Goal: Information Seeking & Learning: Understand process/instructions

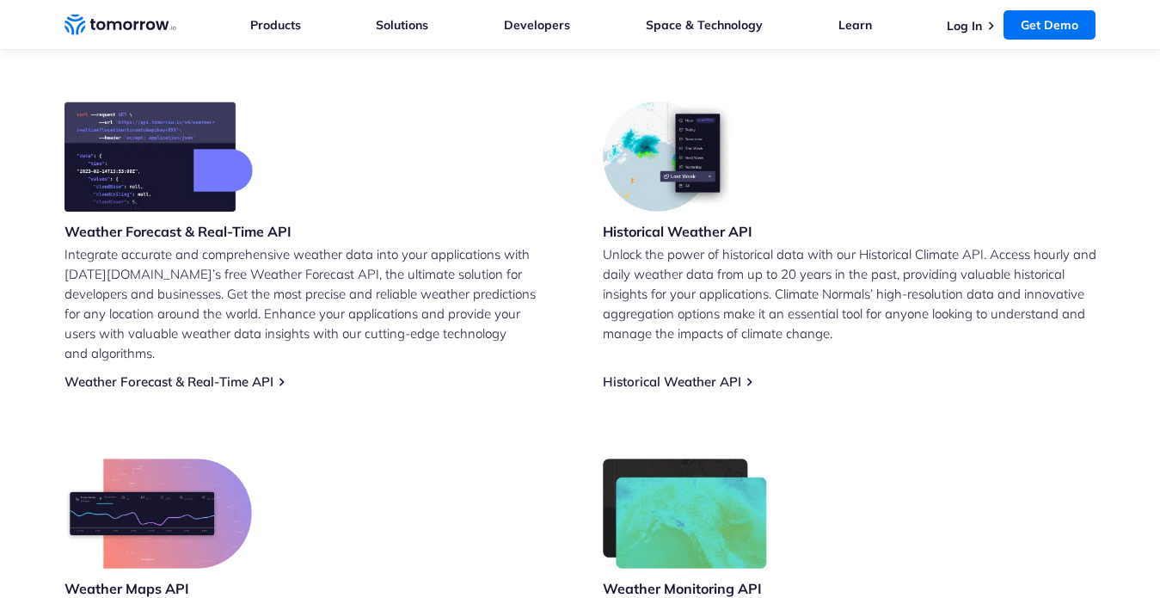
click at [269, 273] on div "For Organizations Resilience Platform Your single source of weather truth & dec…" at bounding box center [529, 191] width 558 height 285
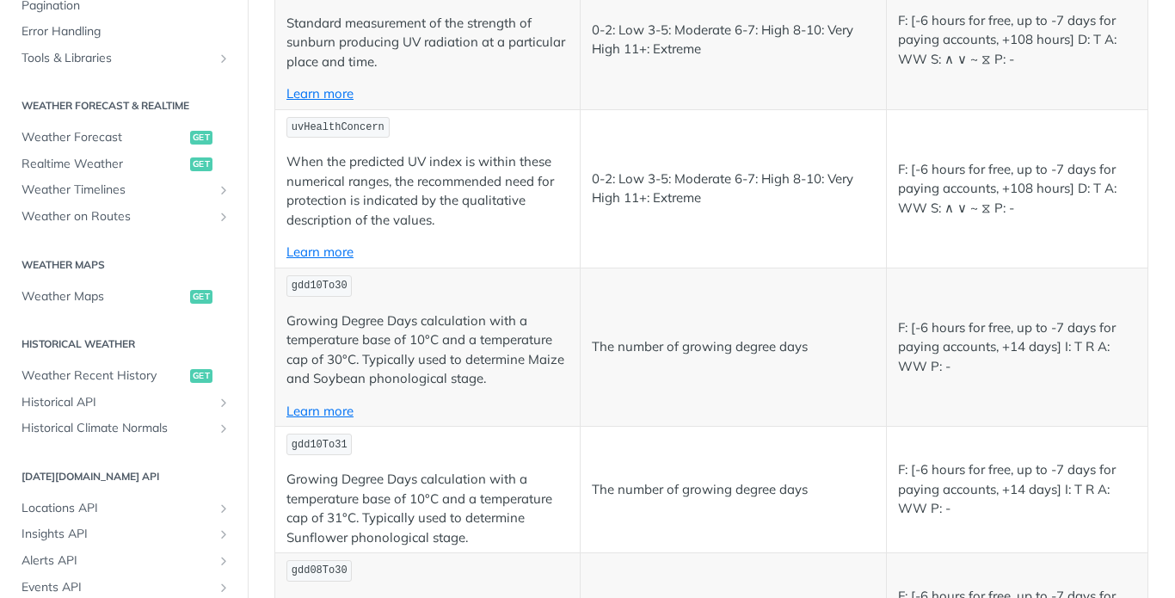
scroll to position [688, 0]
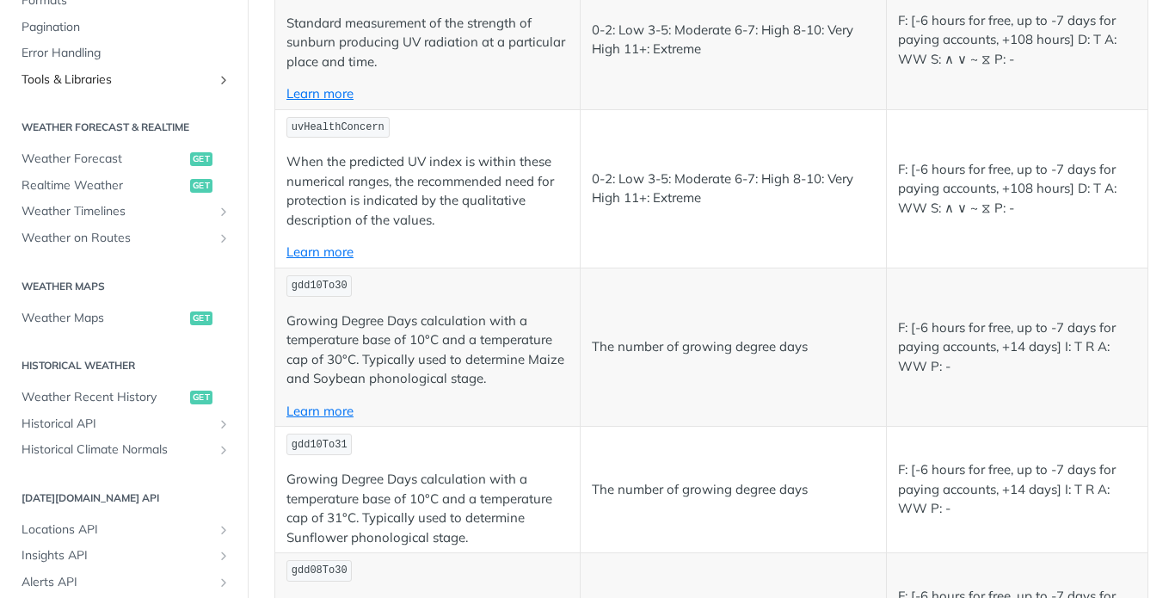
click at [217, 77] on icon "Show subpages for Tools & Libraries" at bounding box center [224, 80] width 14 height 14
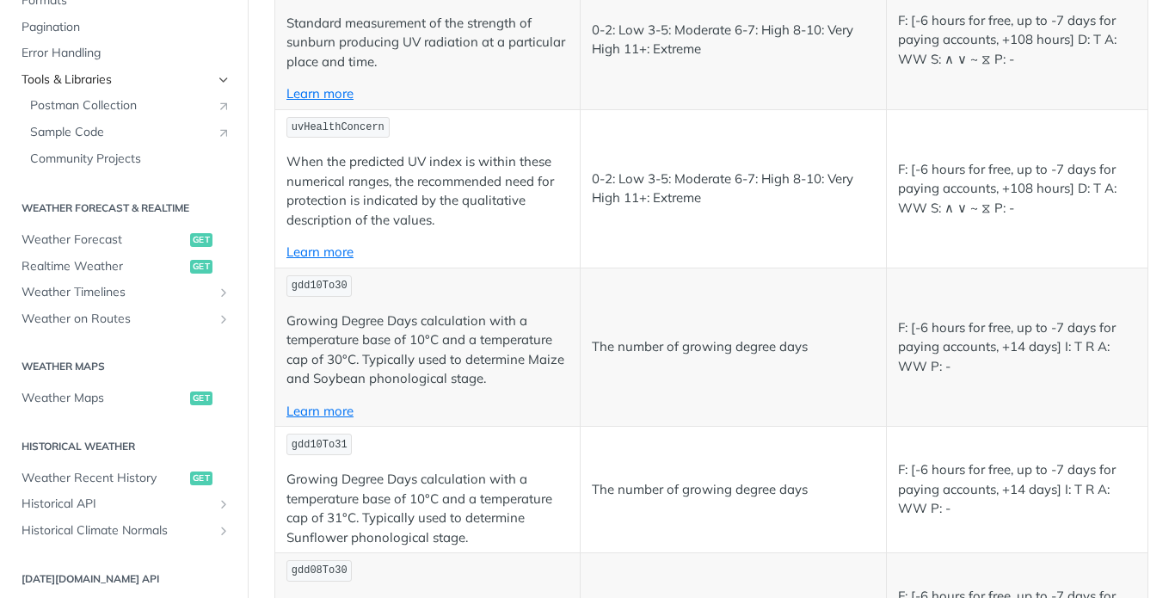
click at [80, 81] on span "Tools & Libraries" at bounding box center [116, 79] width 191 height 17
click at [108, 83] on span "Tools & Libraries" at bounding box center [116, 79] width 191 height 17
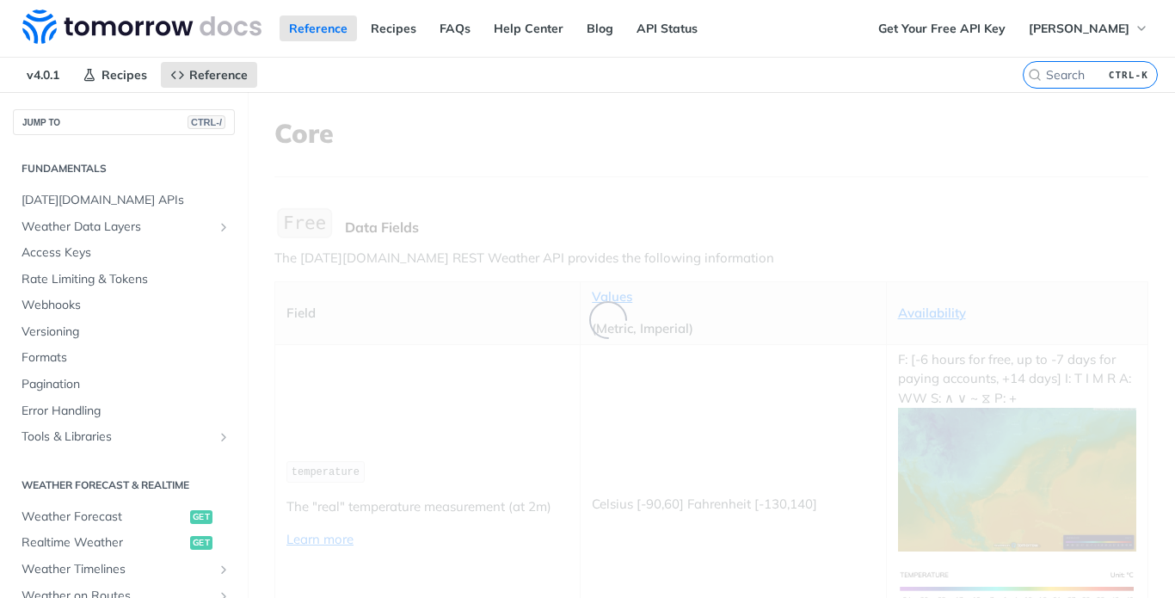
scroll to position [544, 0]
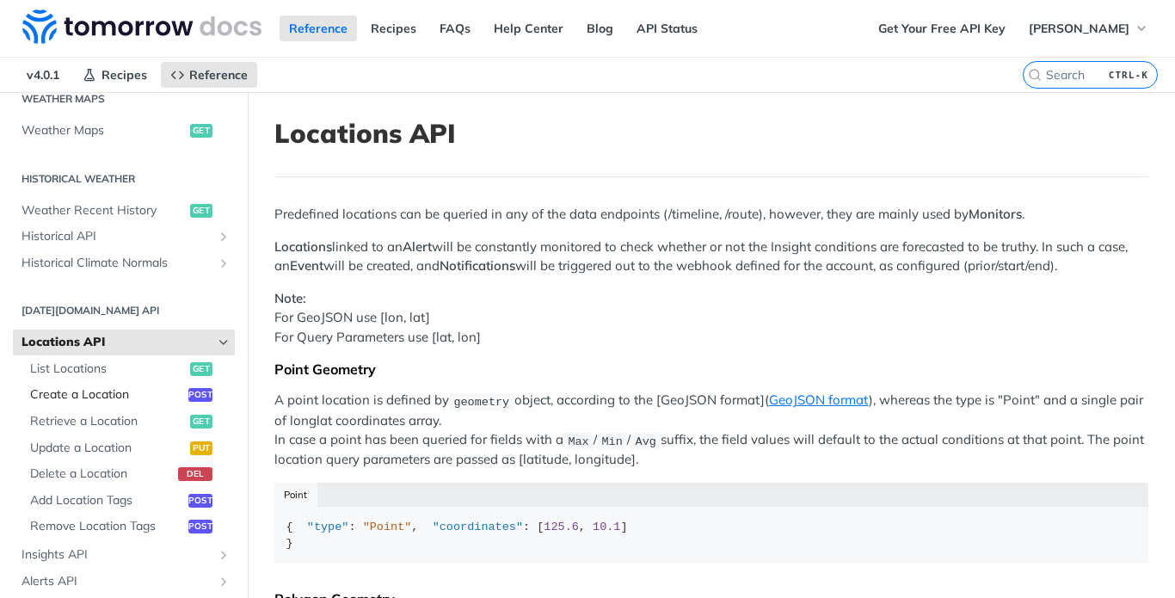
click at [105, 399] on span "Create a Location" at bounding box center [107, 394] width 154 height 17
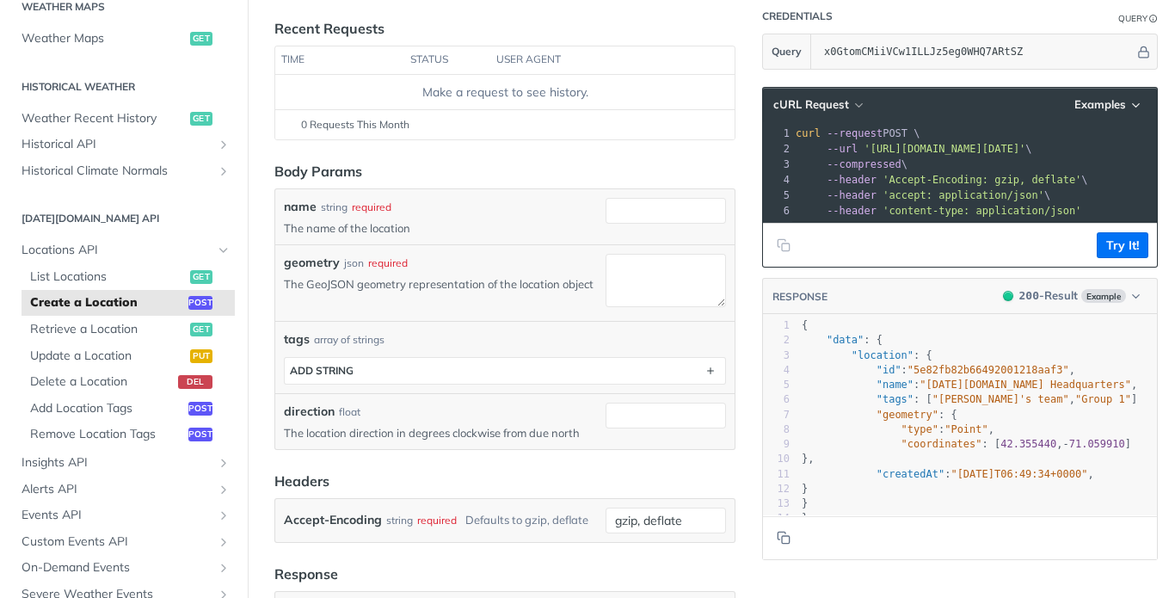
scroll to position [344, 0]
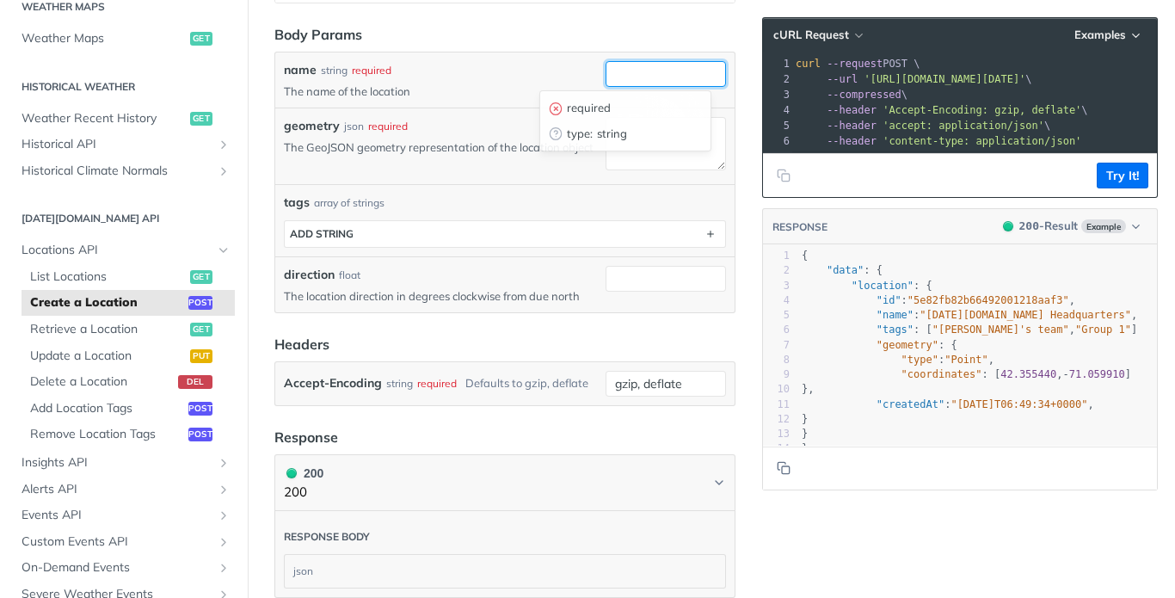
click at [621, 73] on input "name" at bounding box center [665, 74] width 120 height 26
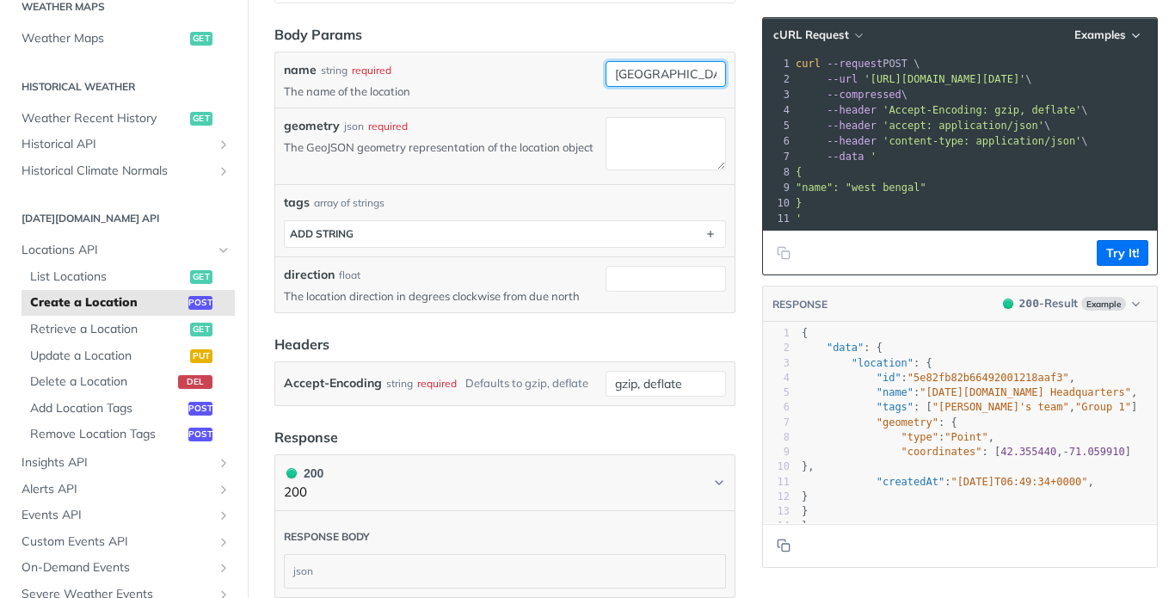
type input "west bengal"
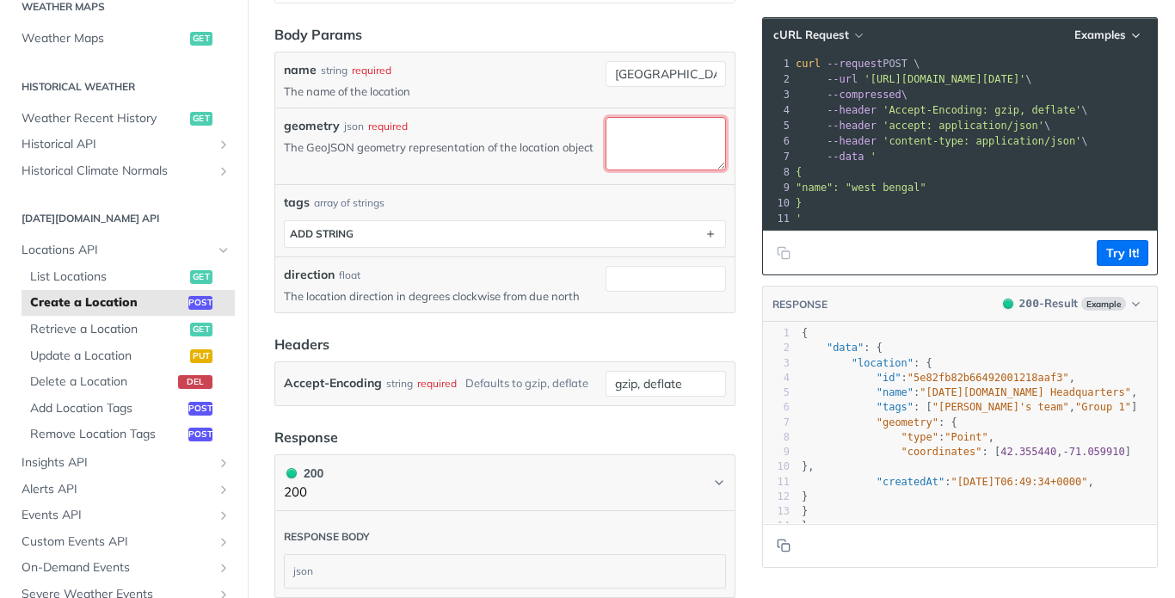
click at [623, 130] on textarea "geometry" at bounding box center [665, 143] width 120 height 52
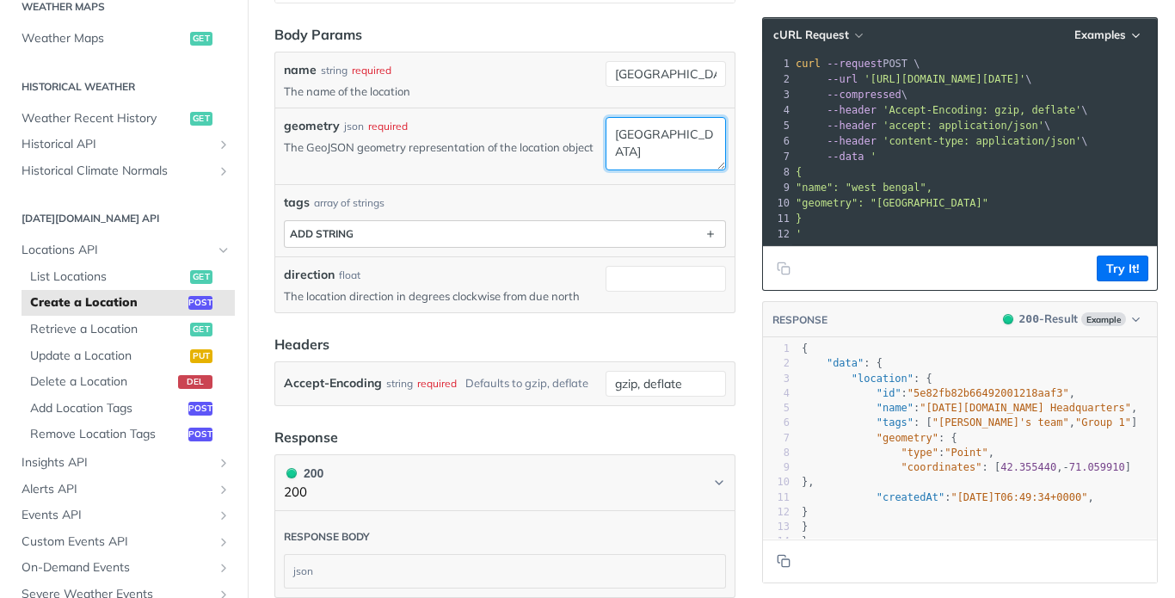
type textarea "kolkata"
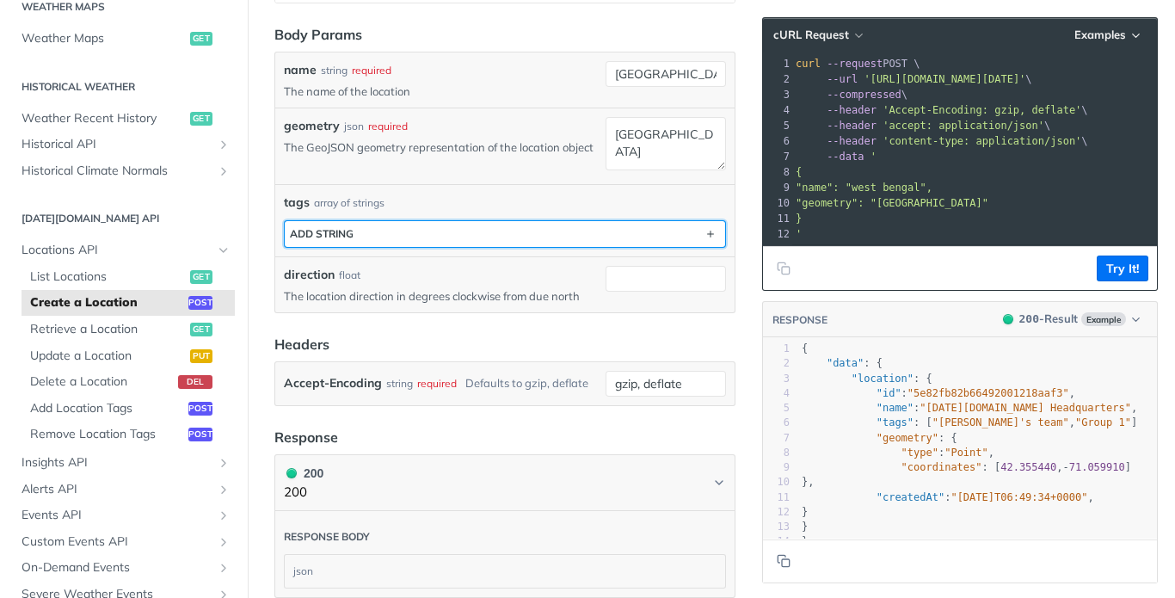
click at [418, 236] on button "ADD string" at bounding box center [505, 234] width 440 height 26
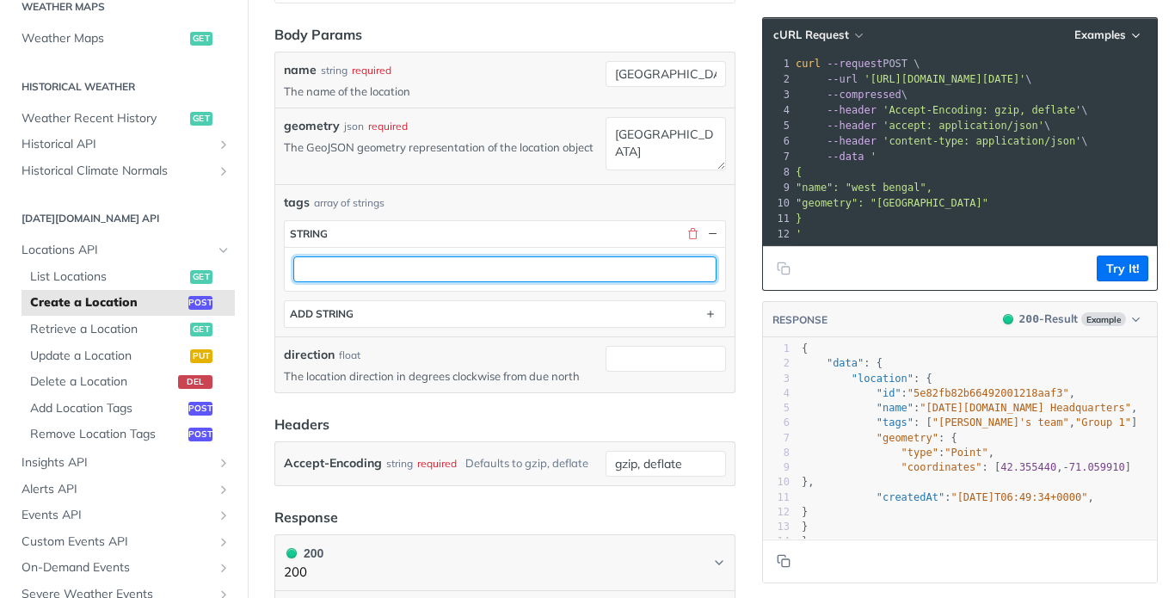
click at [365, 276] on input "text" at bounding box center [504, 269] width 423 height 26
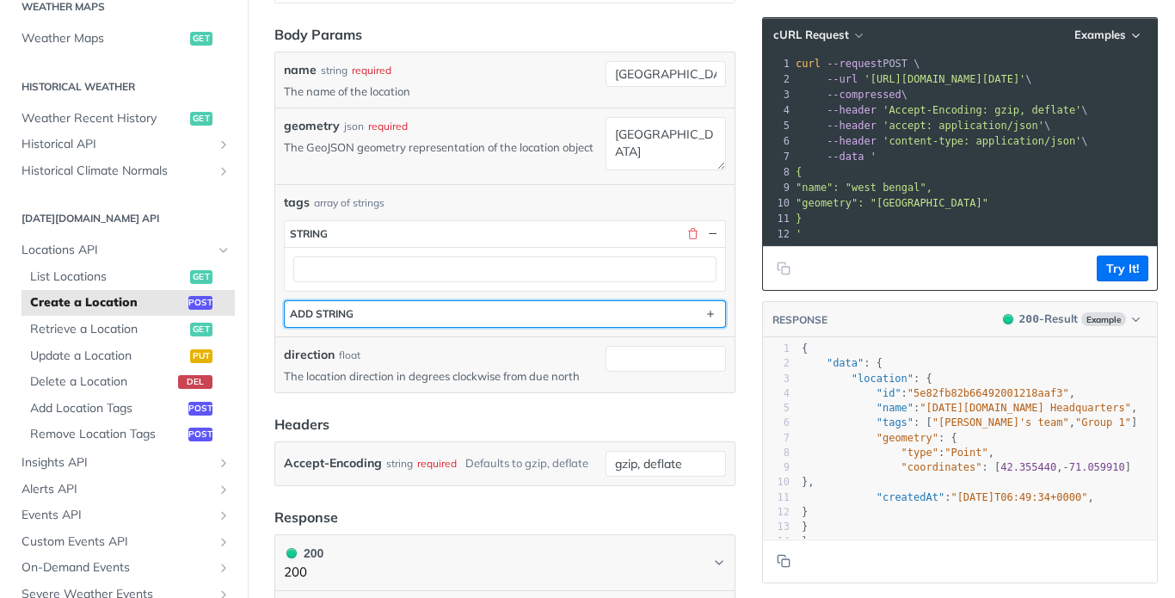
click at [494, 324] on button "ADD string" at bounding box center [505, 314] width 440 height 26
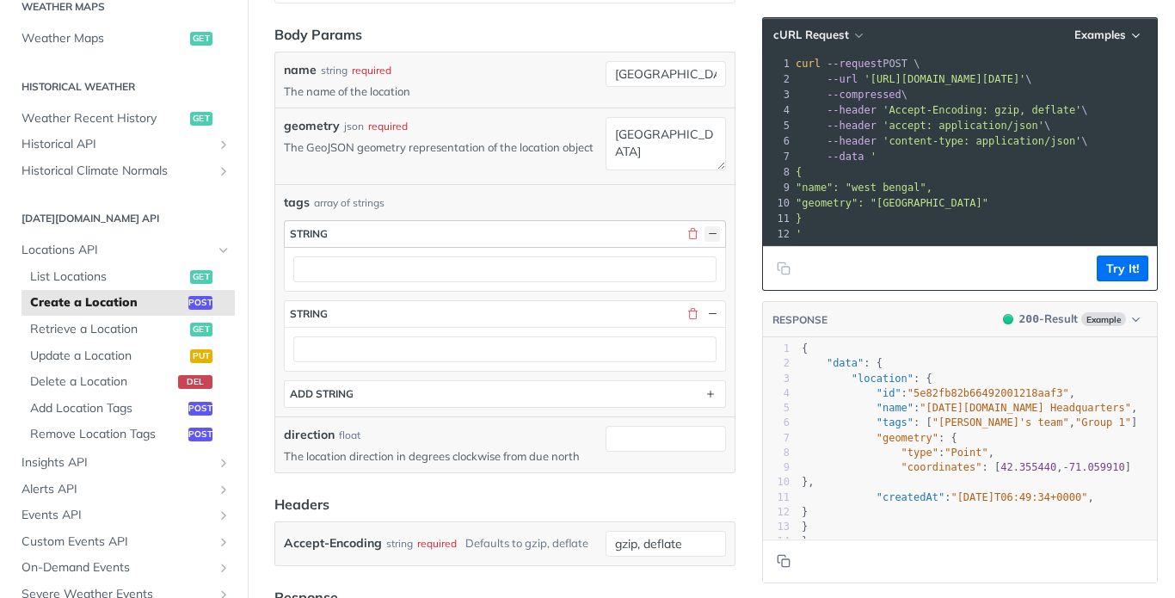
click at [704, 237] on button "button" at bounding box center [711, 233] width 15 height 15
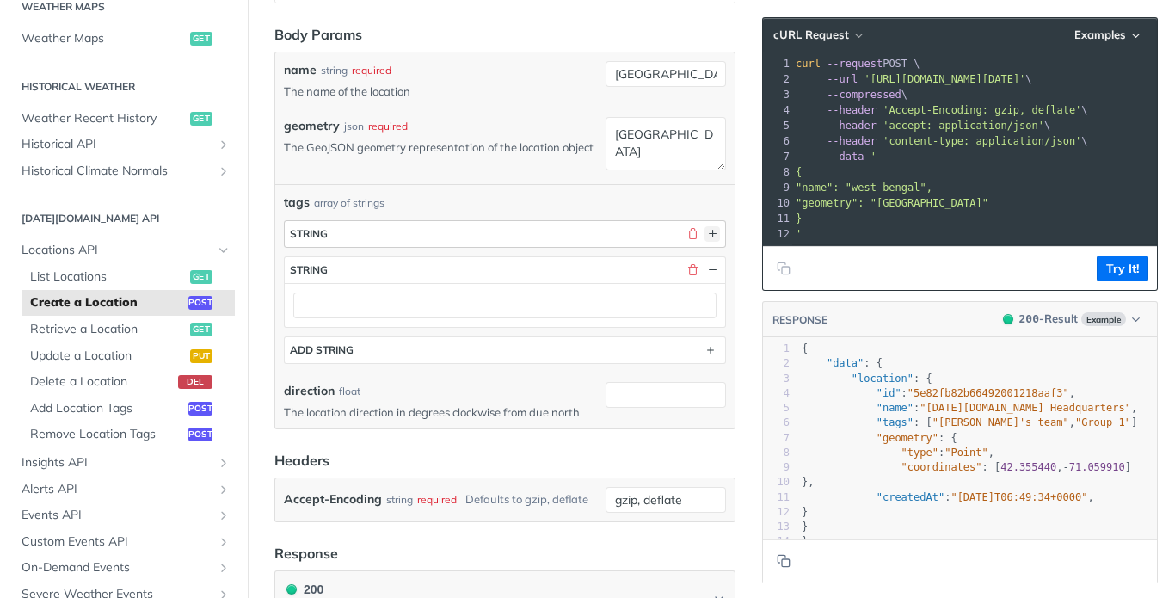
click at [704, 237] on button "button" at bounding box center [711, 233] width 15 height 15
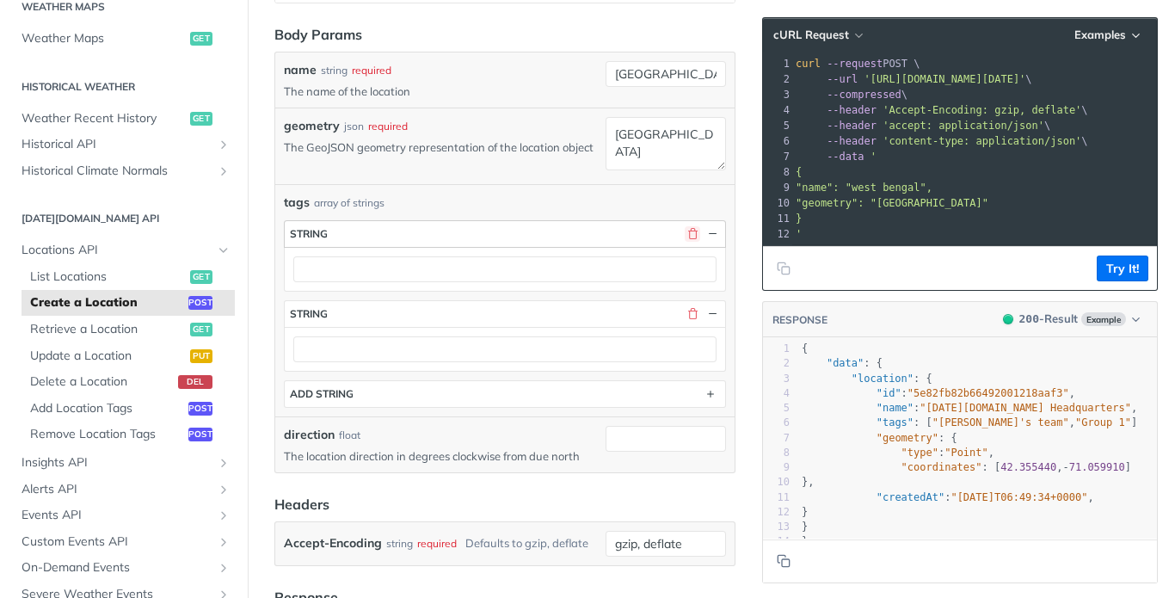
click at [684, 227] on button "button" at bounding box center [691, 233] width 15 height 15
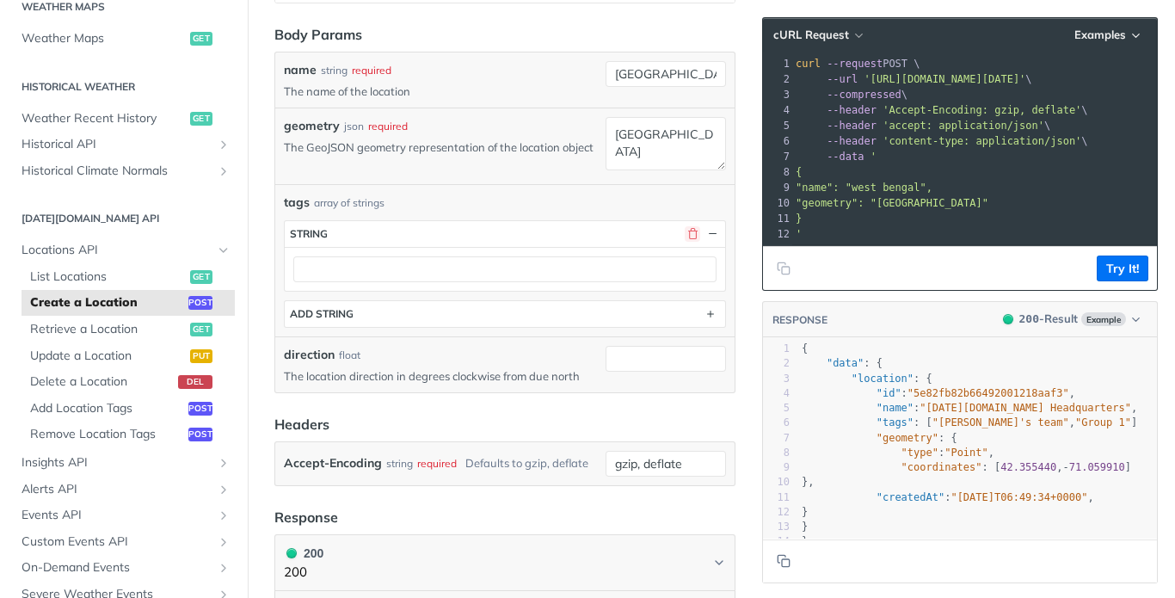
click at [684, 227] on button "button" at bounding box center [691, 233] width 15 height 15
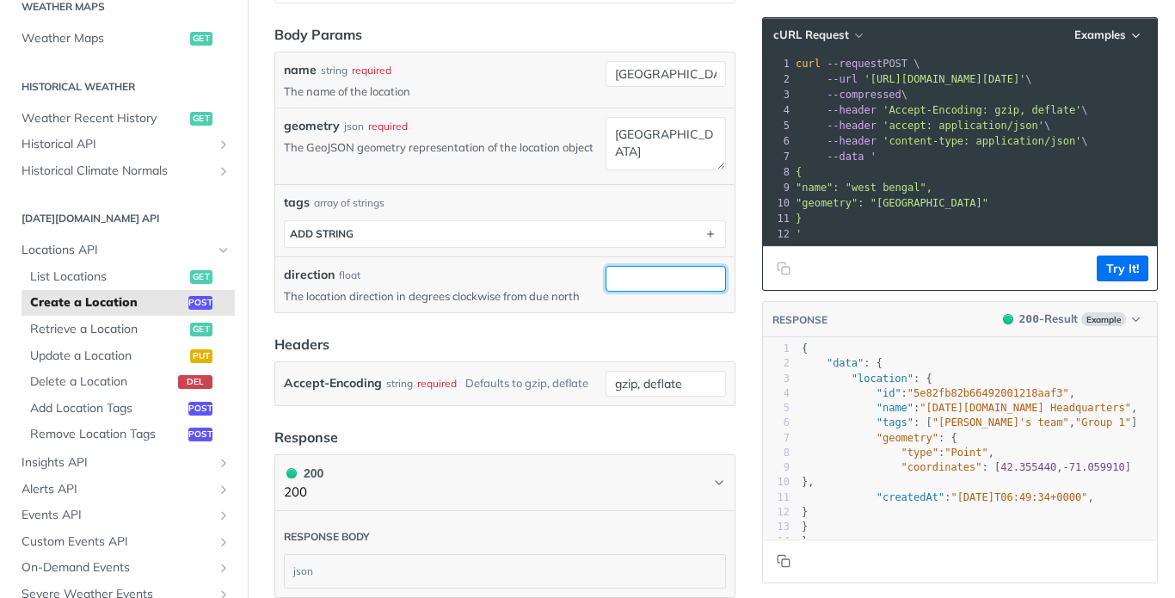
click at [611, 281] on input "direction" at bounding box center [665, 279] width 120 height 26
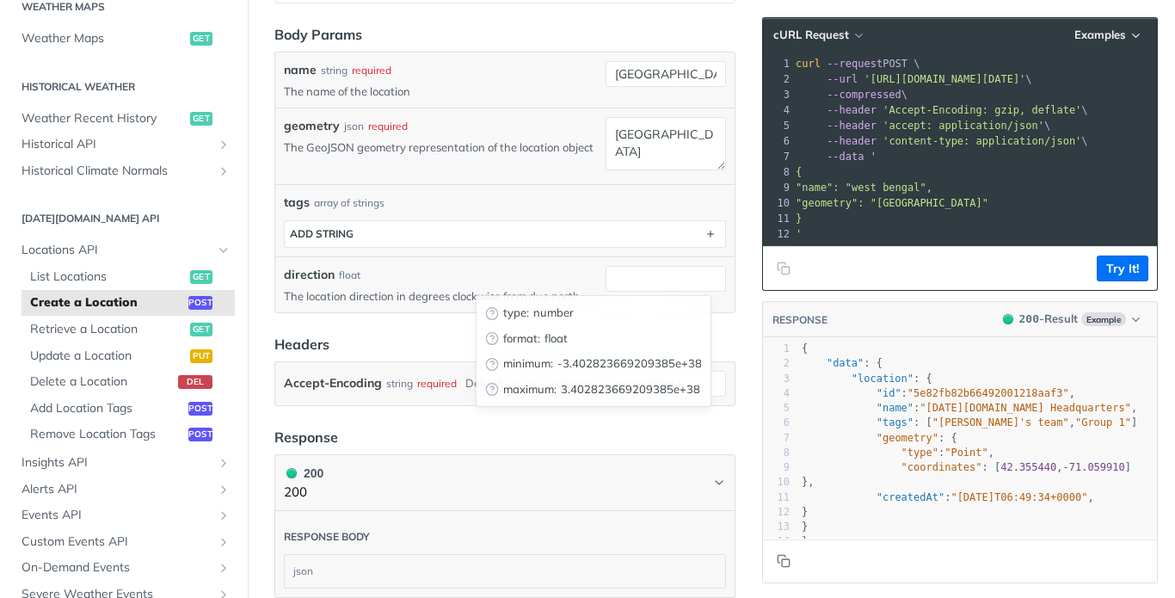
click at [628, 365] on span "-3.402823669209385e+38" at bounding box center [629, 363] width 144 height 17
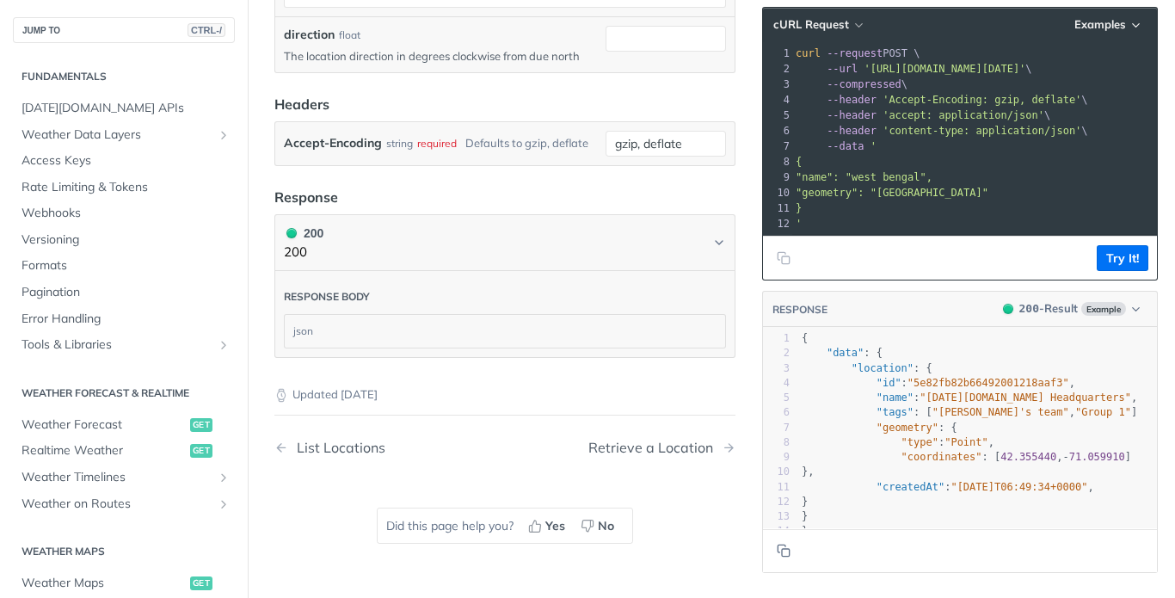
scroll to position [172, 0]
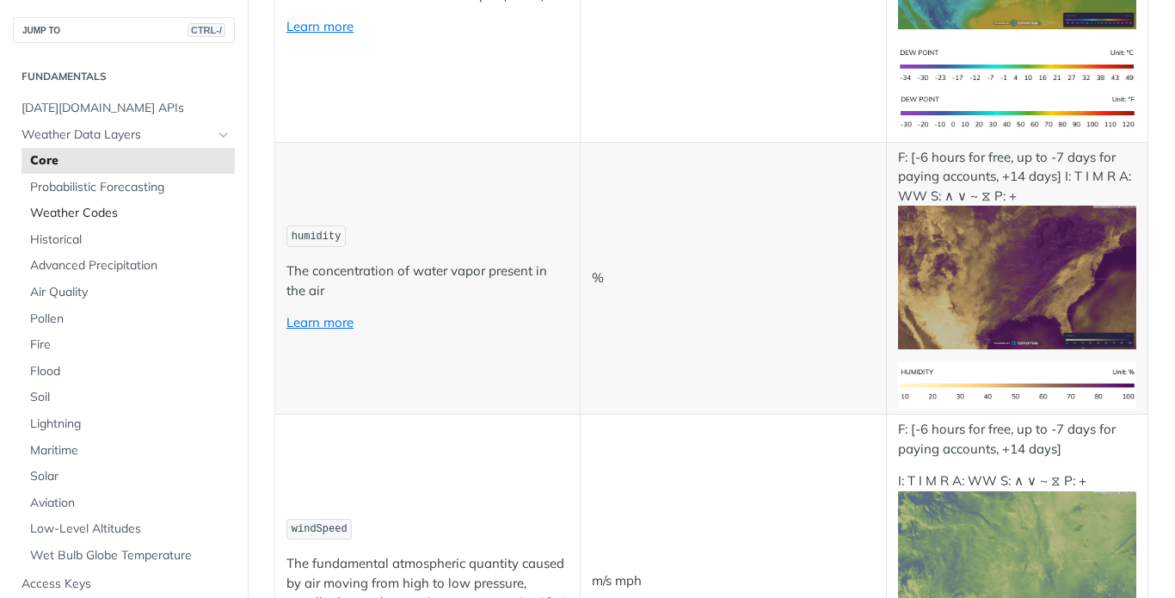
click at [94, 213] on span "Weather Codes" at bounding box center [130, 213] width 200 height 17
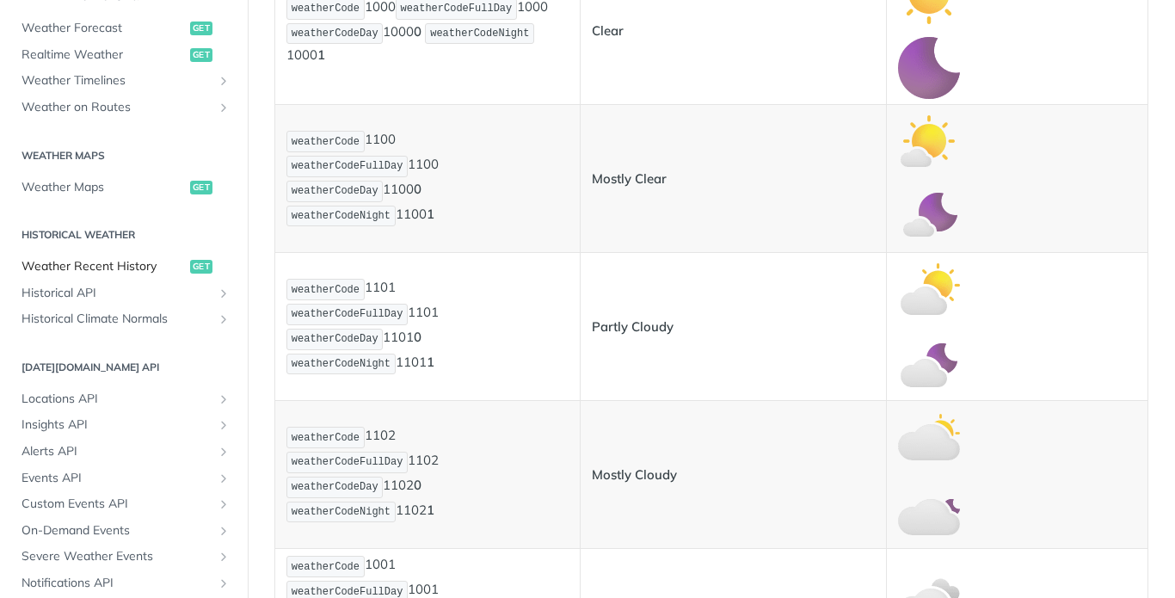
scroll to position [860, 0]
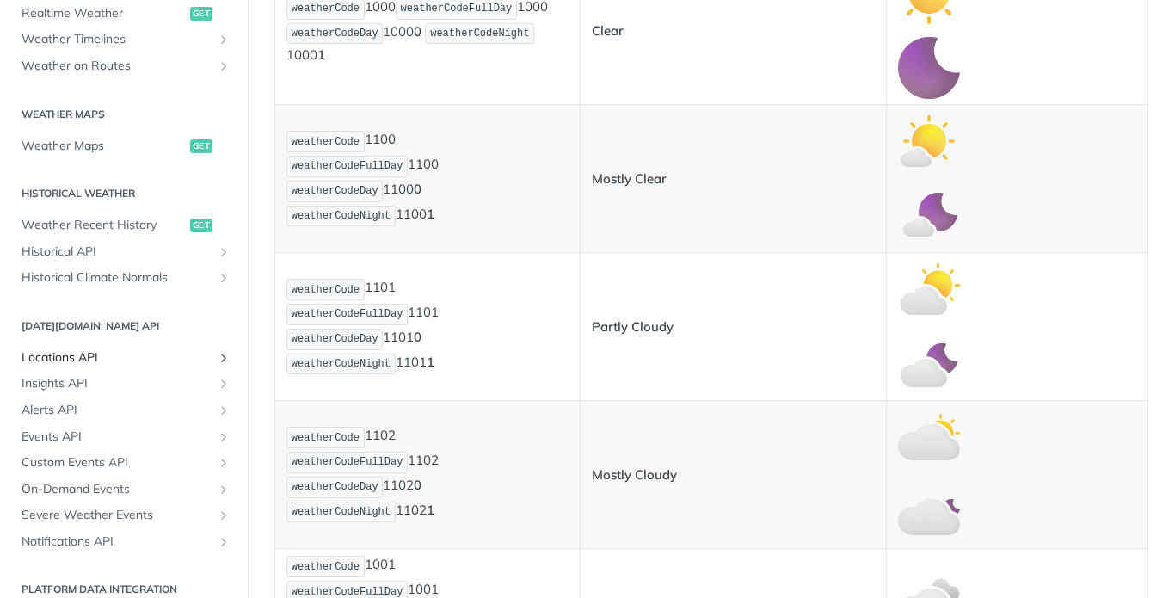
click at [92, 356] on span "Locations API" at bounding box center [116, 357] width 191 height 17
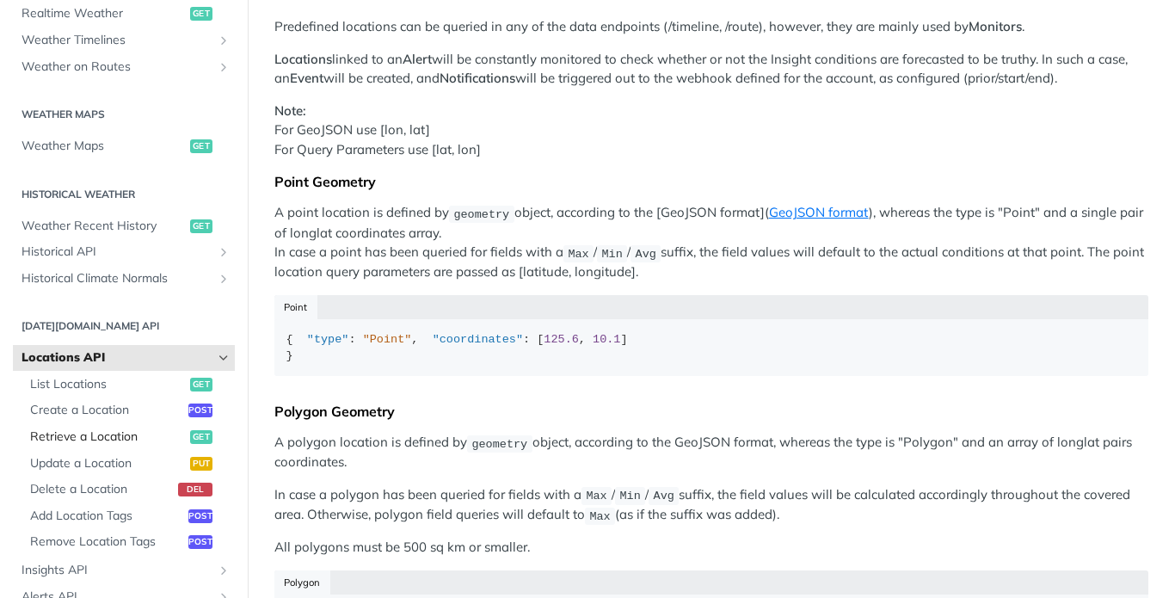
scroll to position [609, 0]
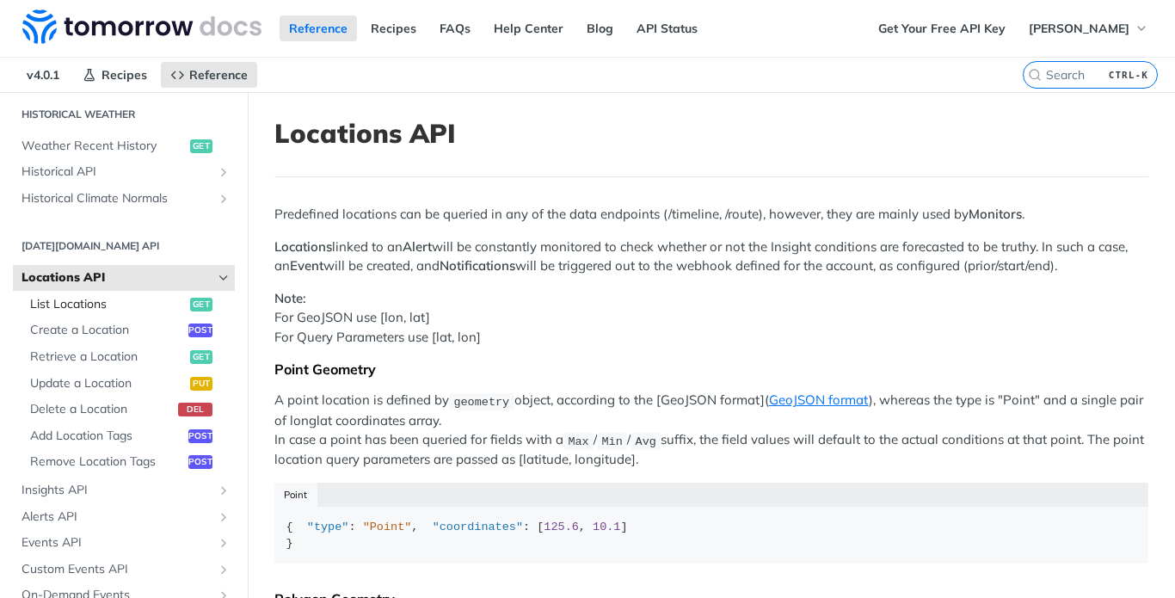
click at [87, 306] on span "List Locations" at bounding box center [108, 304] width 156 height 17
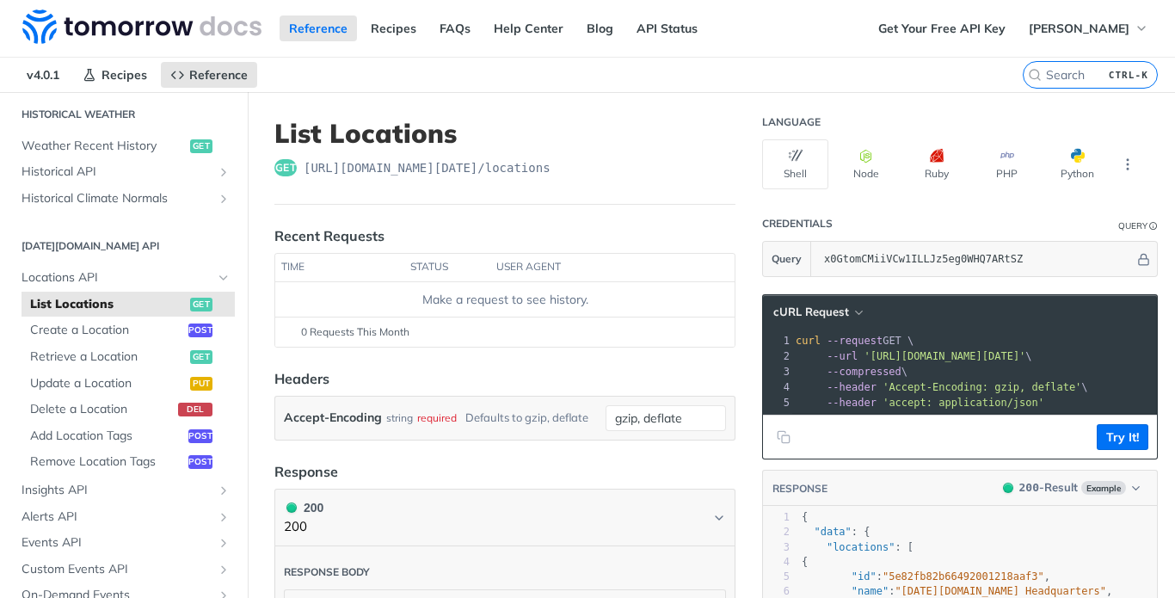
scroll to position [172, 0]
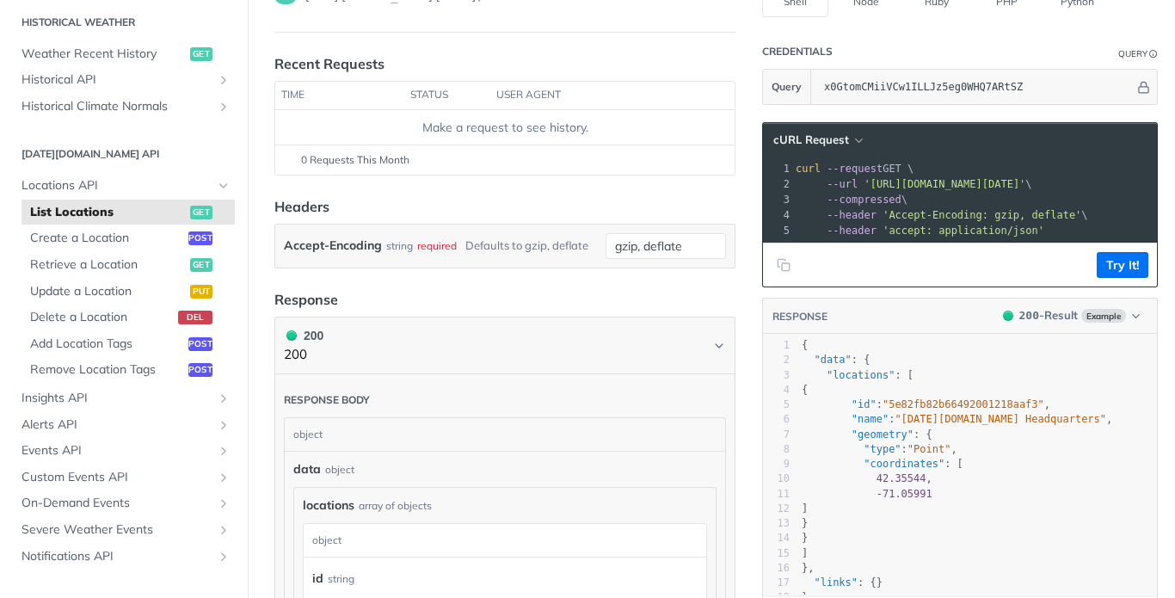
click at [433, 140] on td "Make a request to see history." at bounding box center [504, 127] width 459 height 34
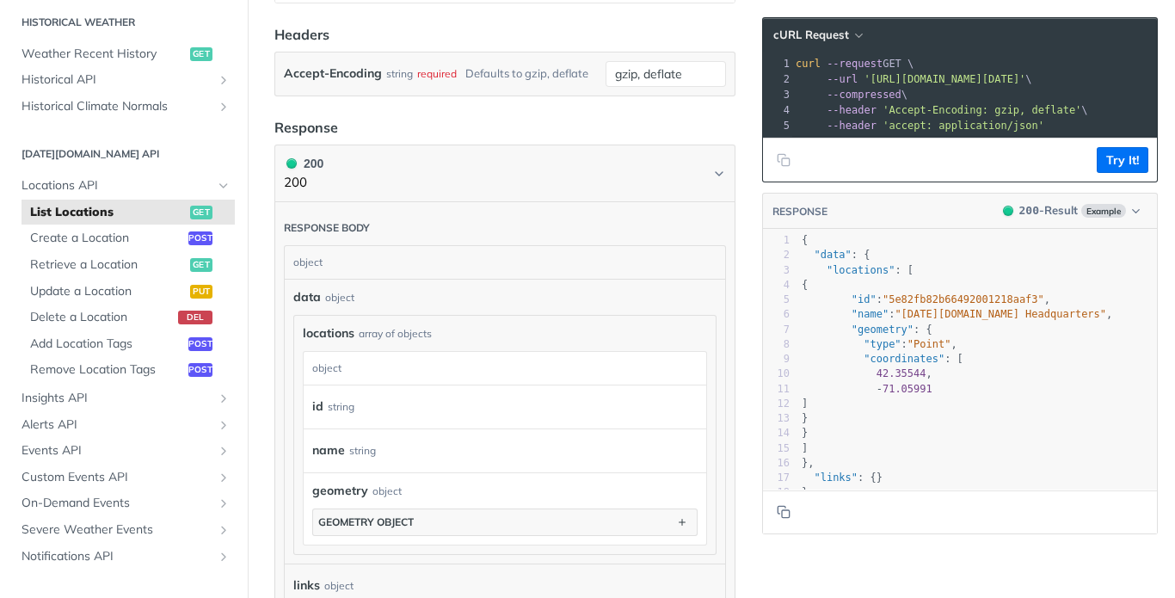
scroll to position [516, 0]
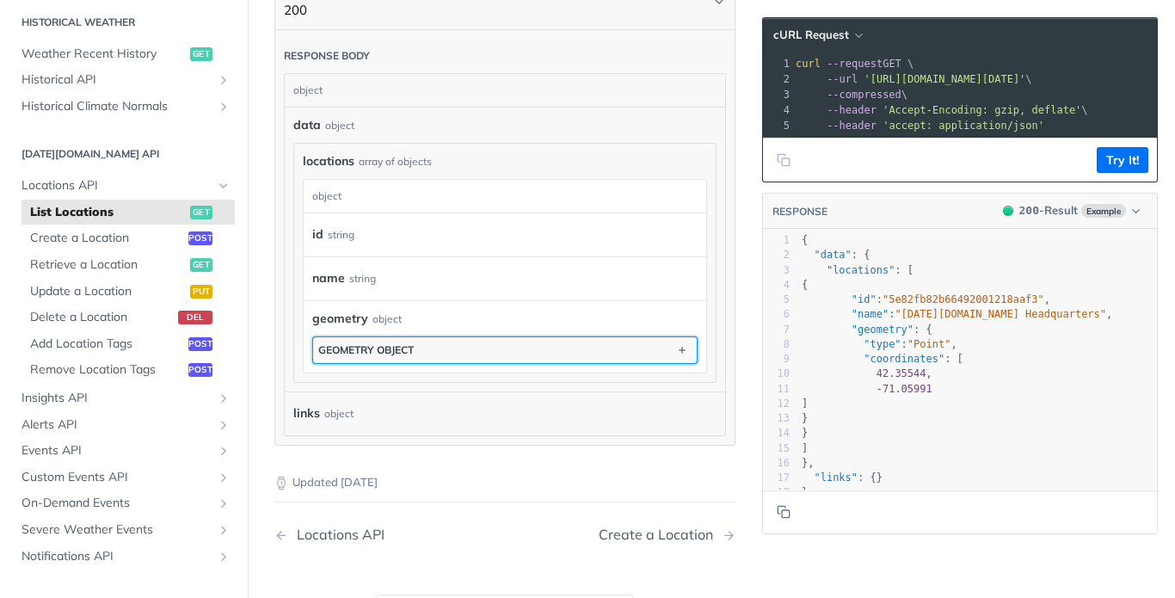
click at [377, 356] on div "geometry object" at bounding box center [365, 349] width 95 height 13
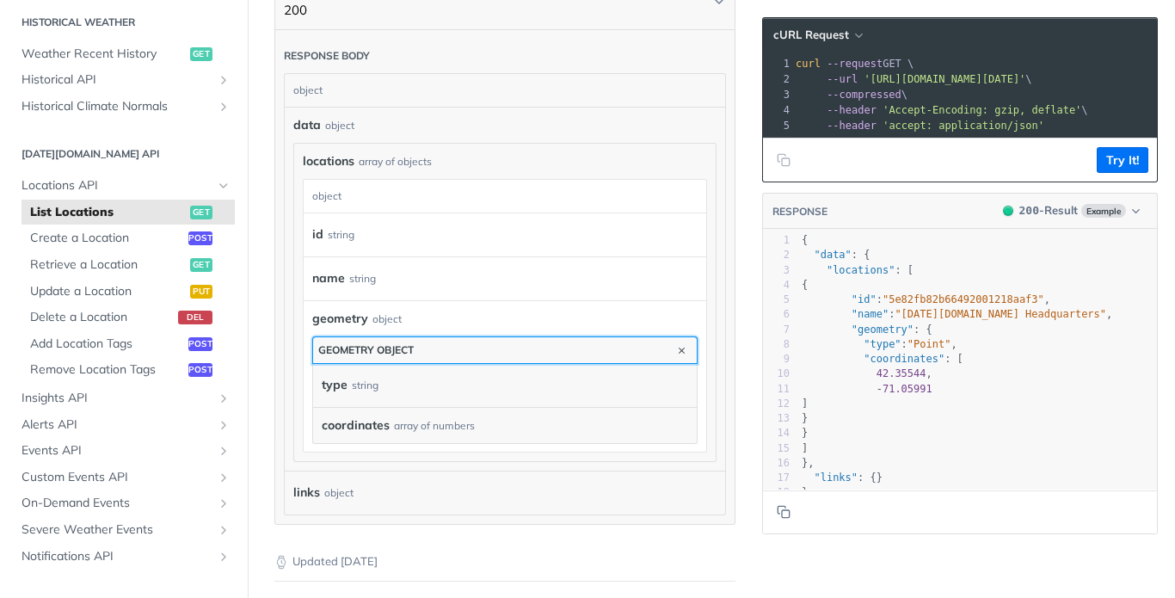
click at [377, 356] on div "geometry object" at bounding box center [365, 349] width 95 height 13
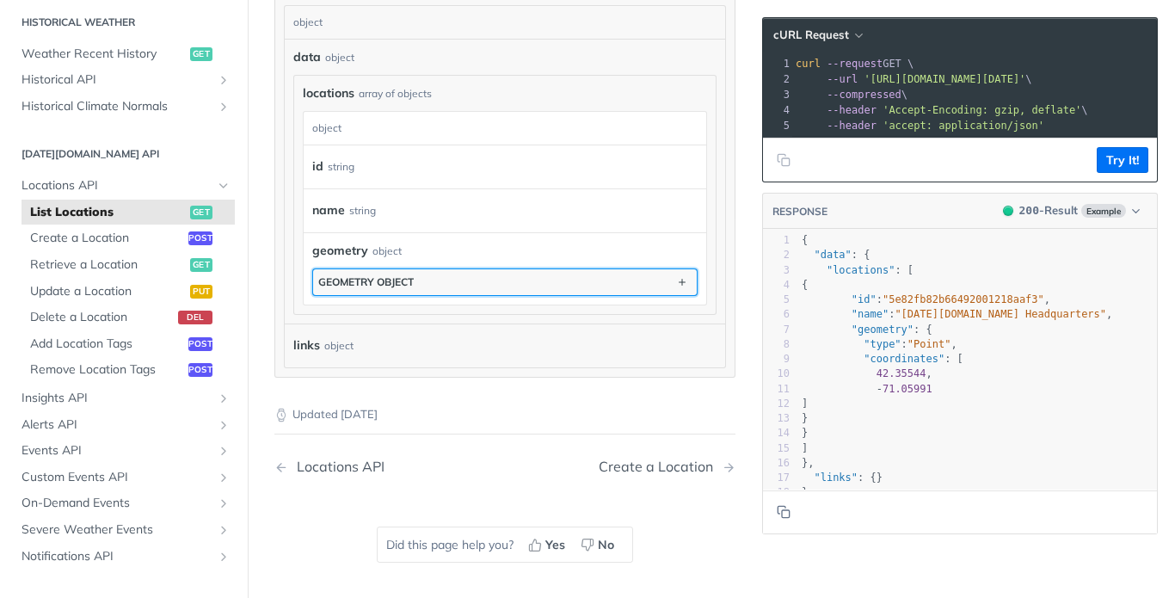
scroll to position [427, 0]
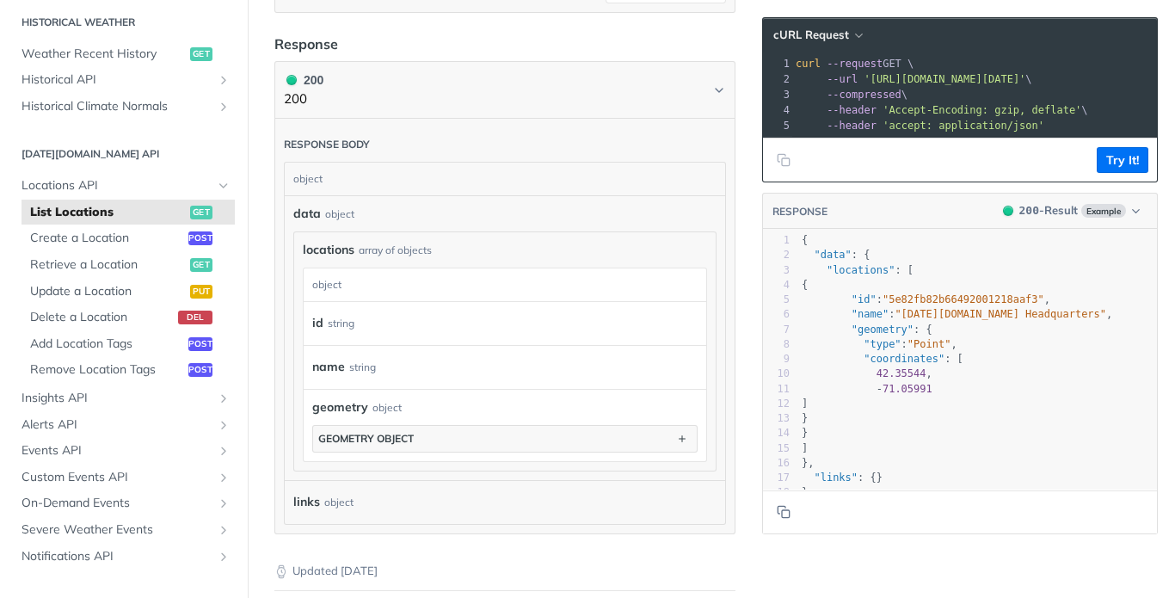
click at [354, 222] on div "object" at bounding box center [339, 213] width 29 height 15
drag, startPoint x: 407, startPoint y: 271, endPoint x: 407, endPoint y: 290, distance: 18.9
click at [407, 258] on div "array of objects" at bounding box center [395, 249] width 73 height 15
click at [363, 336] on div "id string" at bounding box center [497, 323] width 370 height 26
drag, startPoint x: 367, startPoint y: 384, endPoint x: 372, endPoint y: 399, distance: 15.5
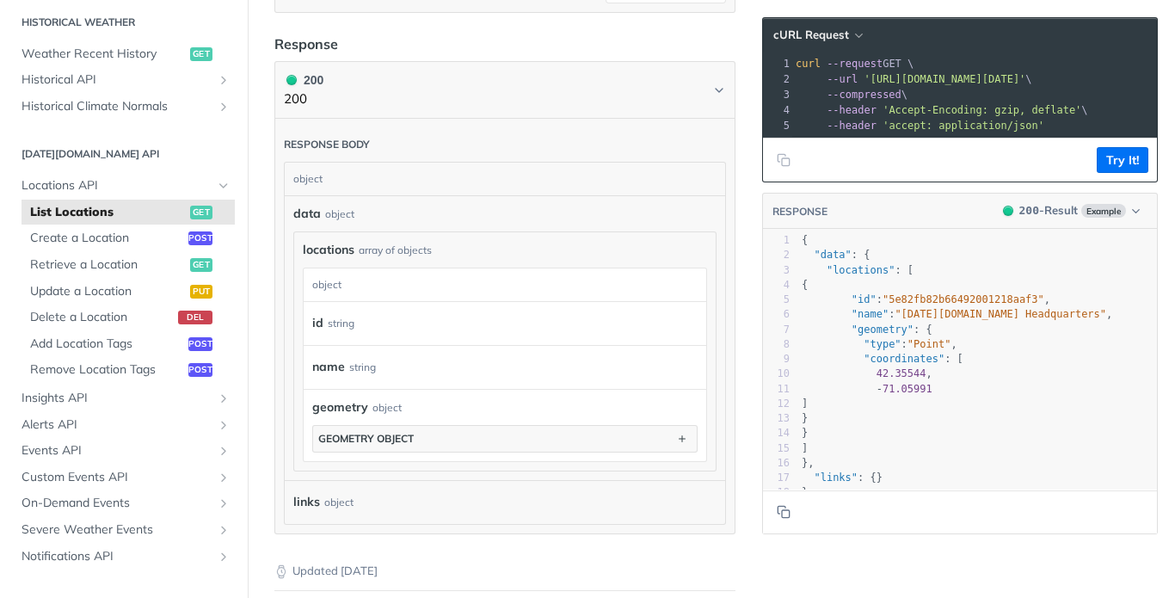
click at [367, 379] on div "string" at bounding box center [362, 366] width 27 height 25
click at [386, 445] on div "geometry object" at bounding box center [365, 438] width 95 height 13
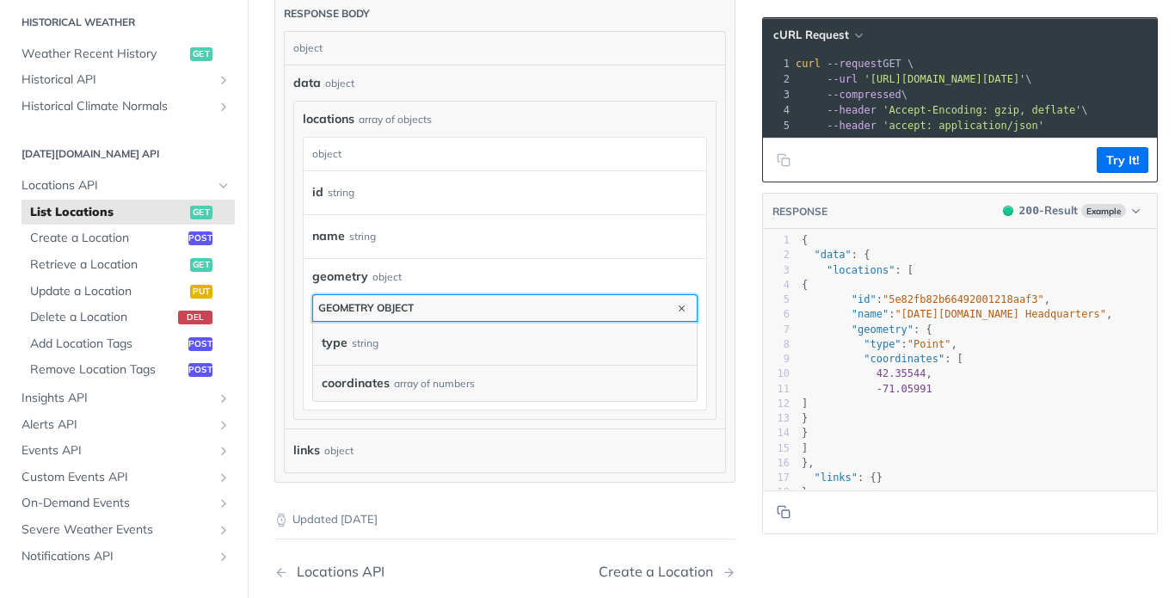
scroll to position [599, 0]
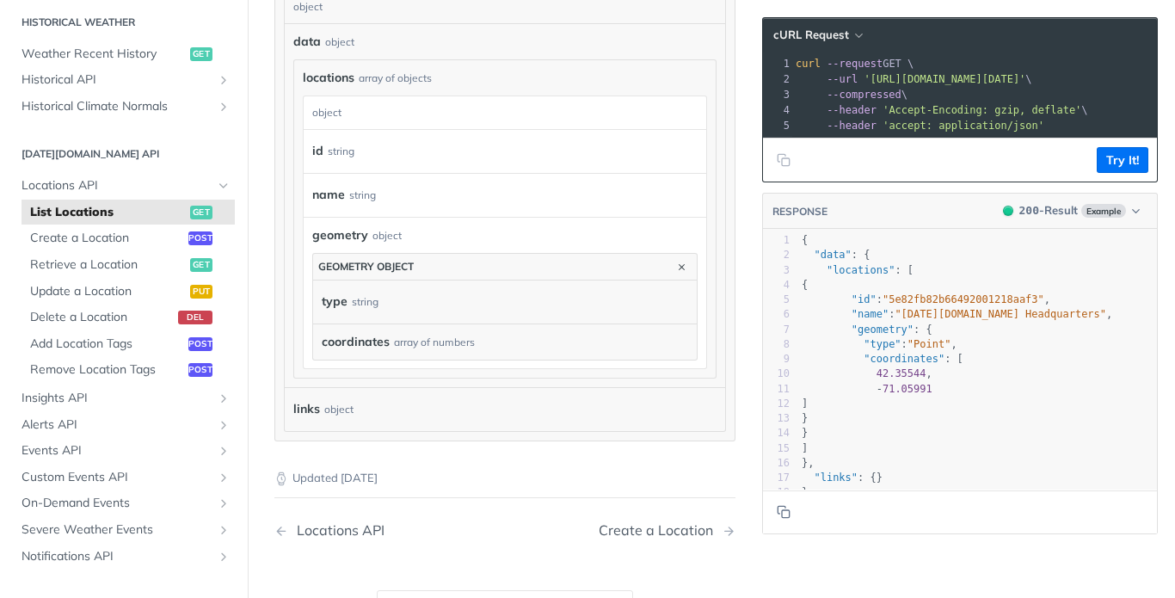
click at [434, 315] on div "type string" at bounding box center [497, 302] width 351 height 26
click at [391, 315] on div "type string" at bounding box center [497, 302] width 351 height 26
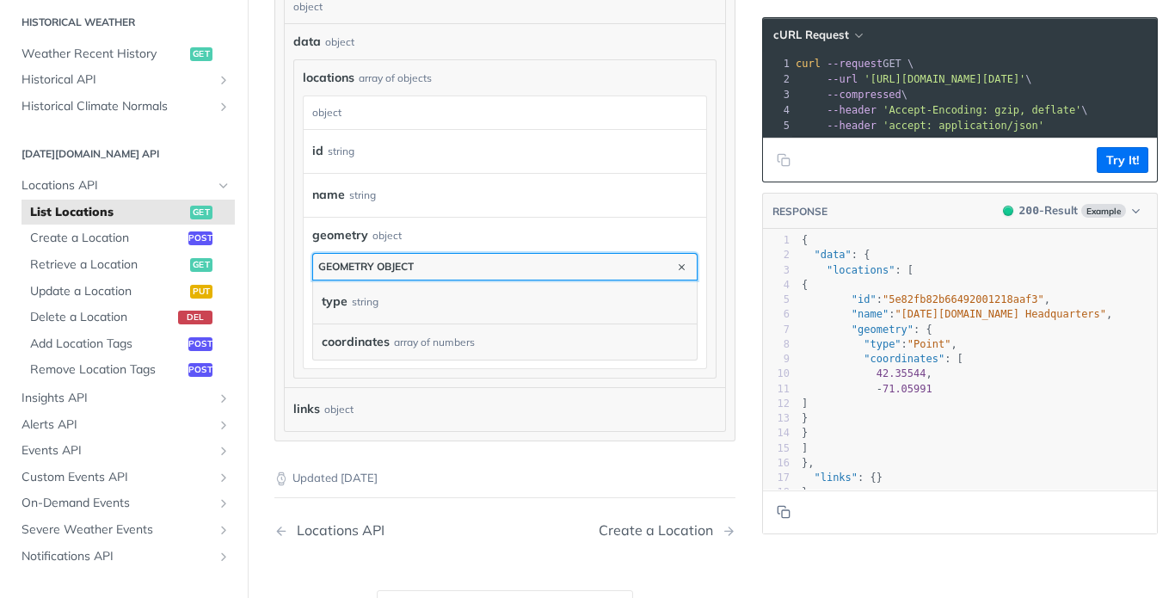
click at [403, 273] on div "geometry object" at bounding box center [365, 266] width 95 height 13
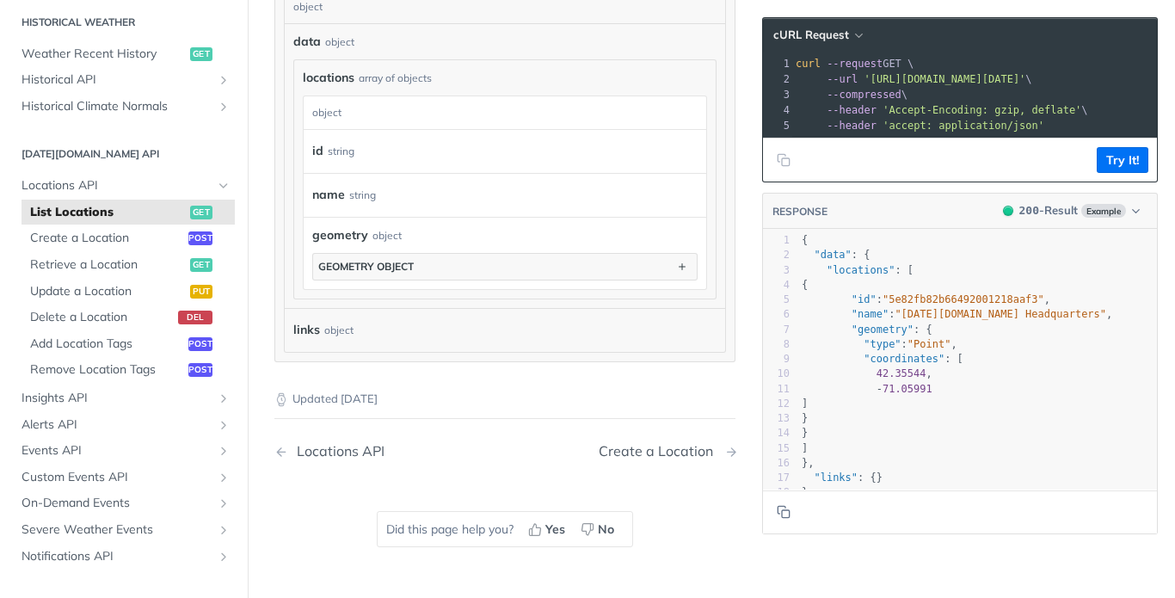
click at [657, 459] on div "Create a Location" at bounding box center [659, 451] width 123 height 16
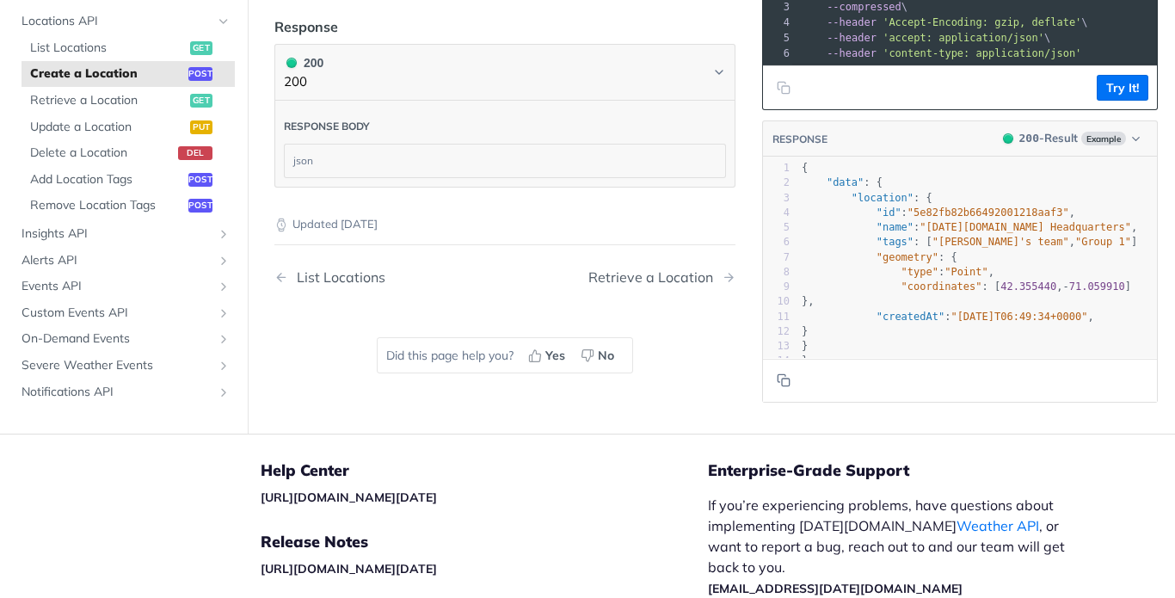
scroll to position [752, 0]
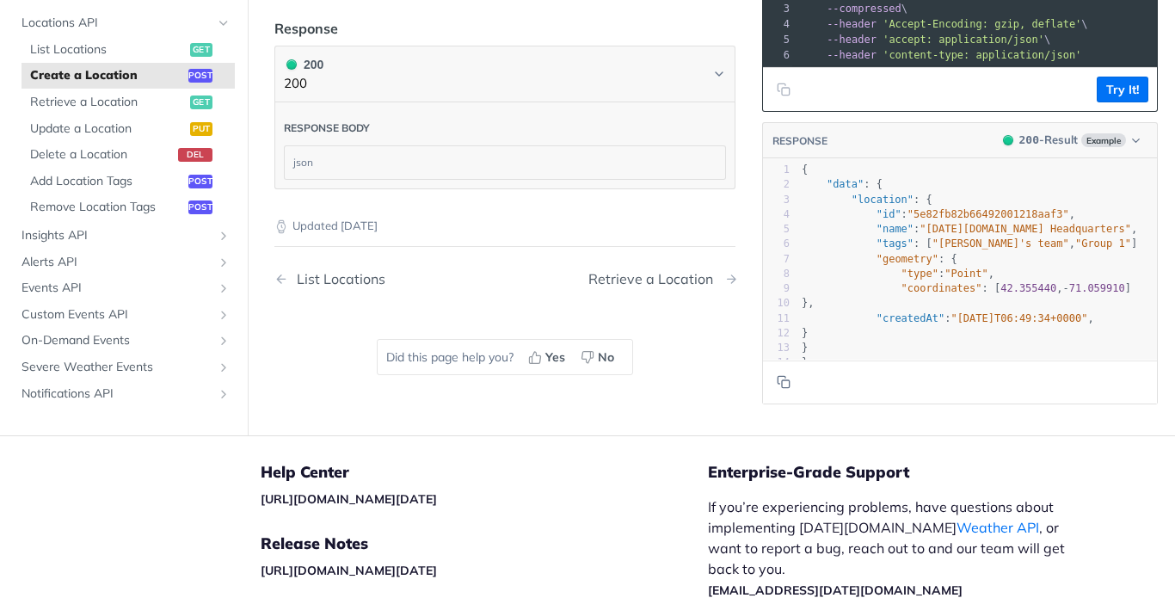
click at [666, 287] on div "Retrieve a Location" at bounding box center [654, 279] width 133 height 16
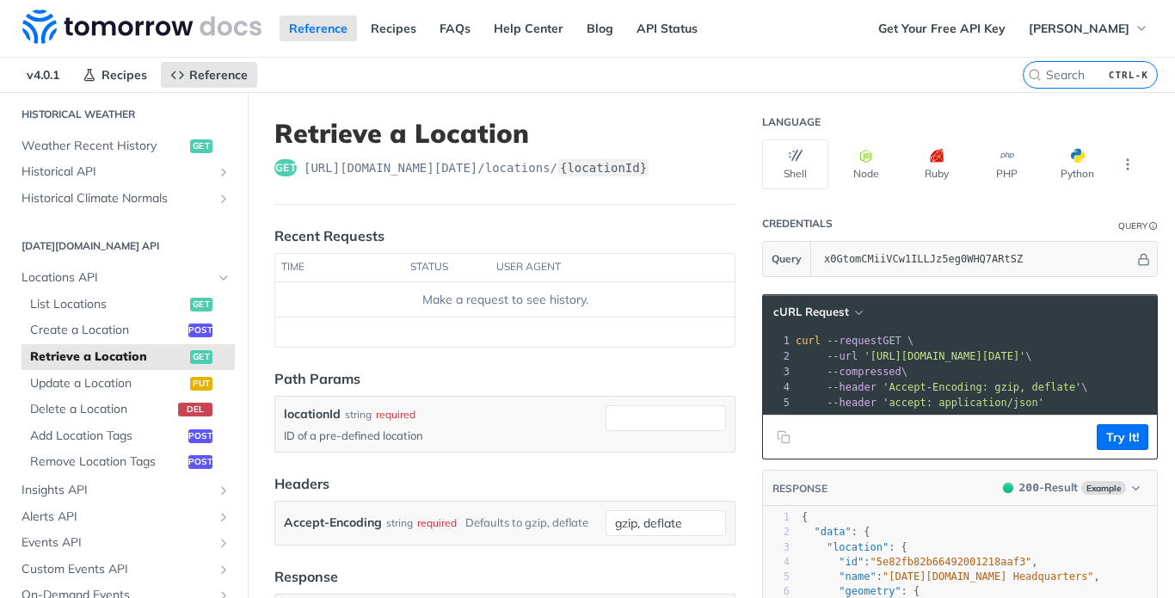
scroll to position [696, 0]
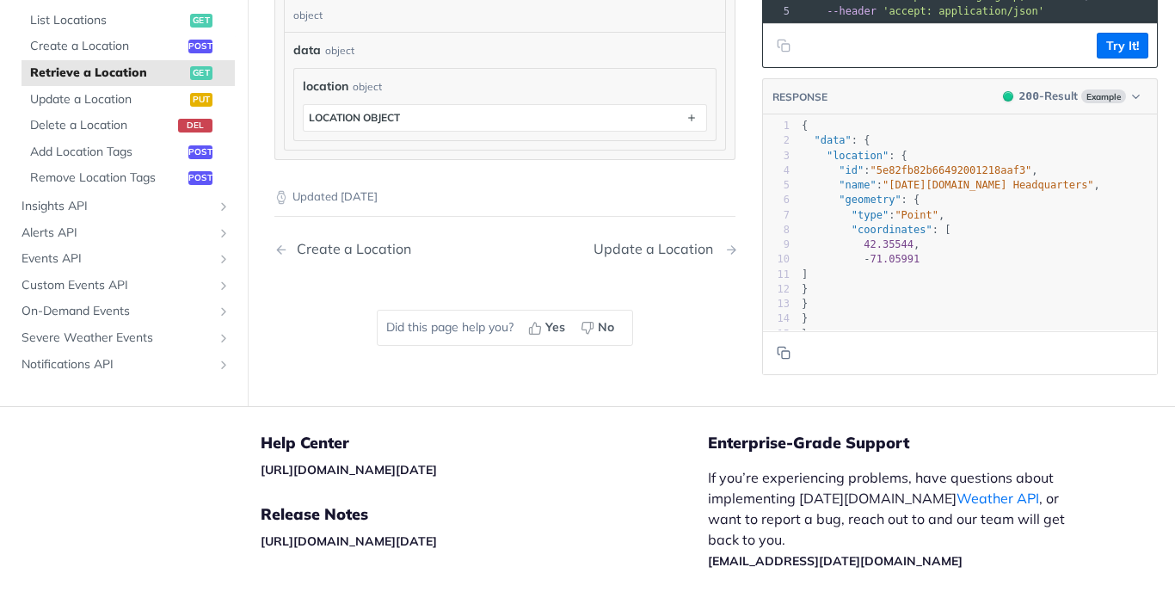
click at [666, 257] on div "Update a Location" at bounding box center [657, 249] width 128 height 16
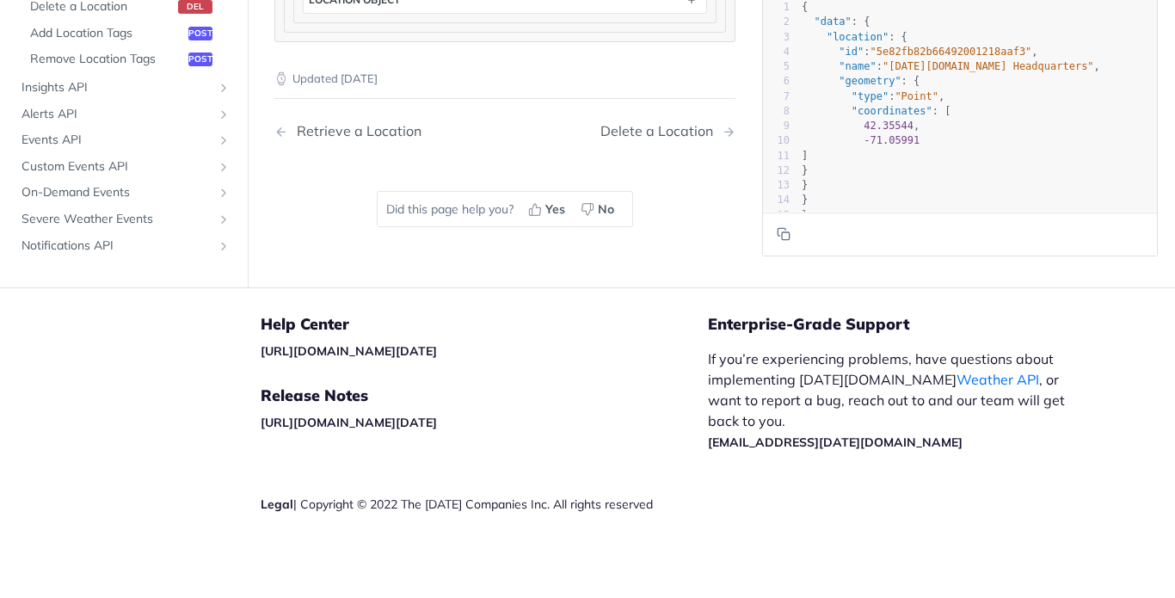
scroll to position [1015, 0]
click at [782, 232] on icon "Copy to clipboard" at bounding box center [786, 236] width 8 height 8
